Goal: Navigation & Orientation: Find specific page/section

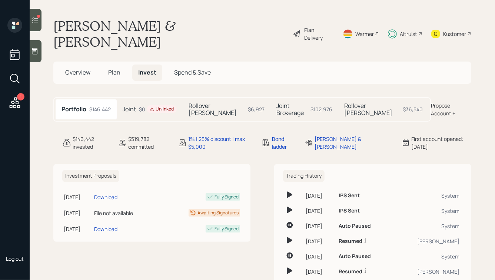
click at [211, 102] on h5 "Rollover [PERSON_NAME]" at bounding box center [217, 109] width 56 height 14
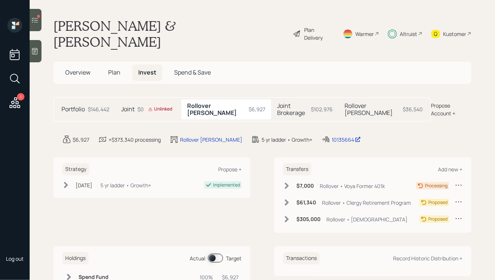
click at [311, 105] on div "$102,976" at bounding box center [322, 109] width 22 height 8
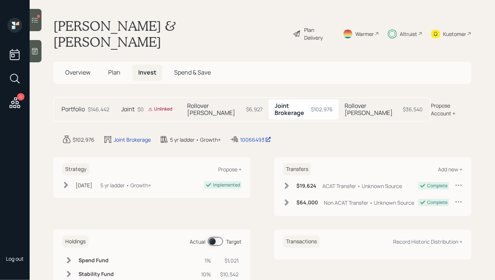
click at [381, 102] on h5 "Rollover [PERSON_NAME]" at bounding box center [371, 109] width 55 height 14
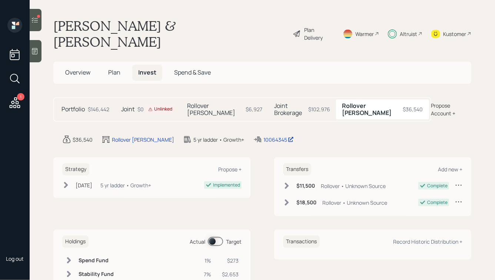
click at [214, 102] on h5 "Rollover [PERSON_NAME]" at bounding box center [215, 109] width 56 height 14
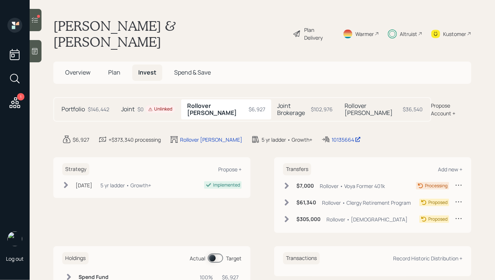
click at [288, 183] on icon at bounding box center [287, 186] width 4 height 6
